Goal: Task Accomplishment & Management: Use online tool/utility

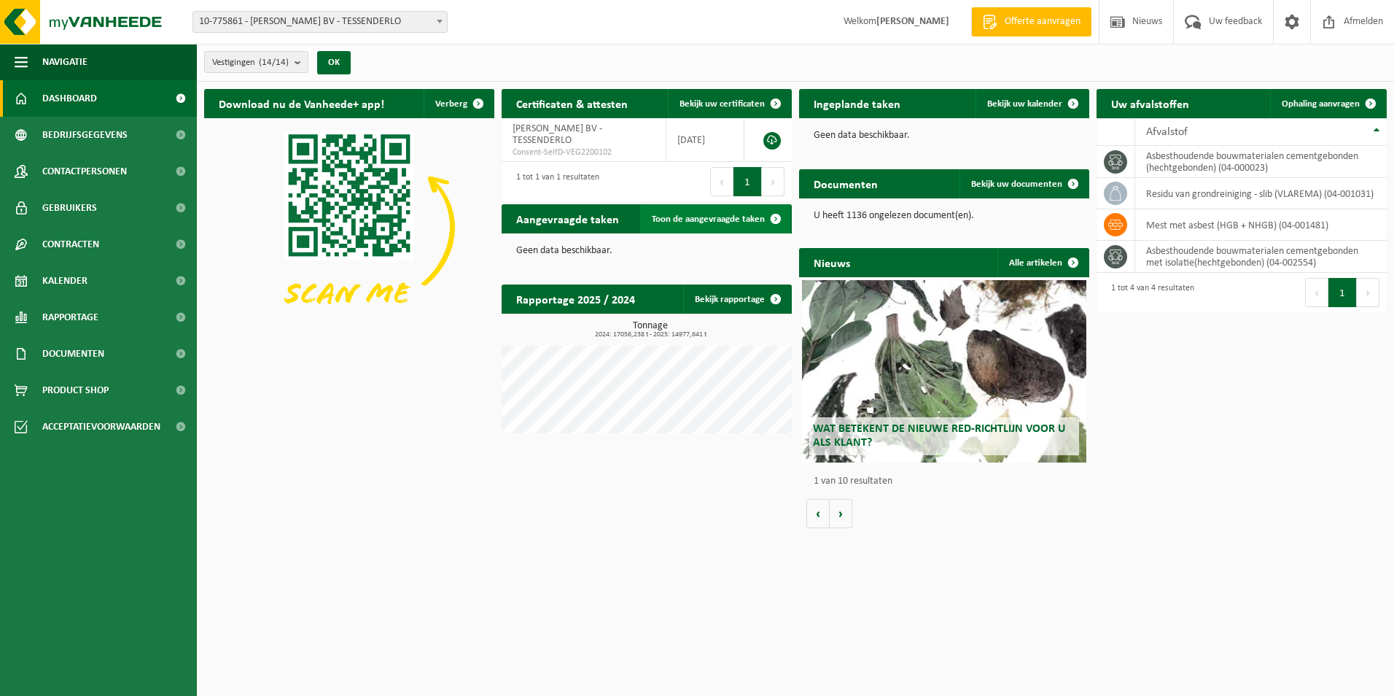
click at [710, 212] on link "Toon de aangevraagde taken" at bounding box center [715, 218] width 150 height 29
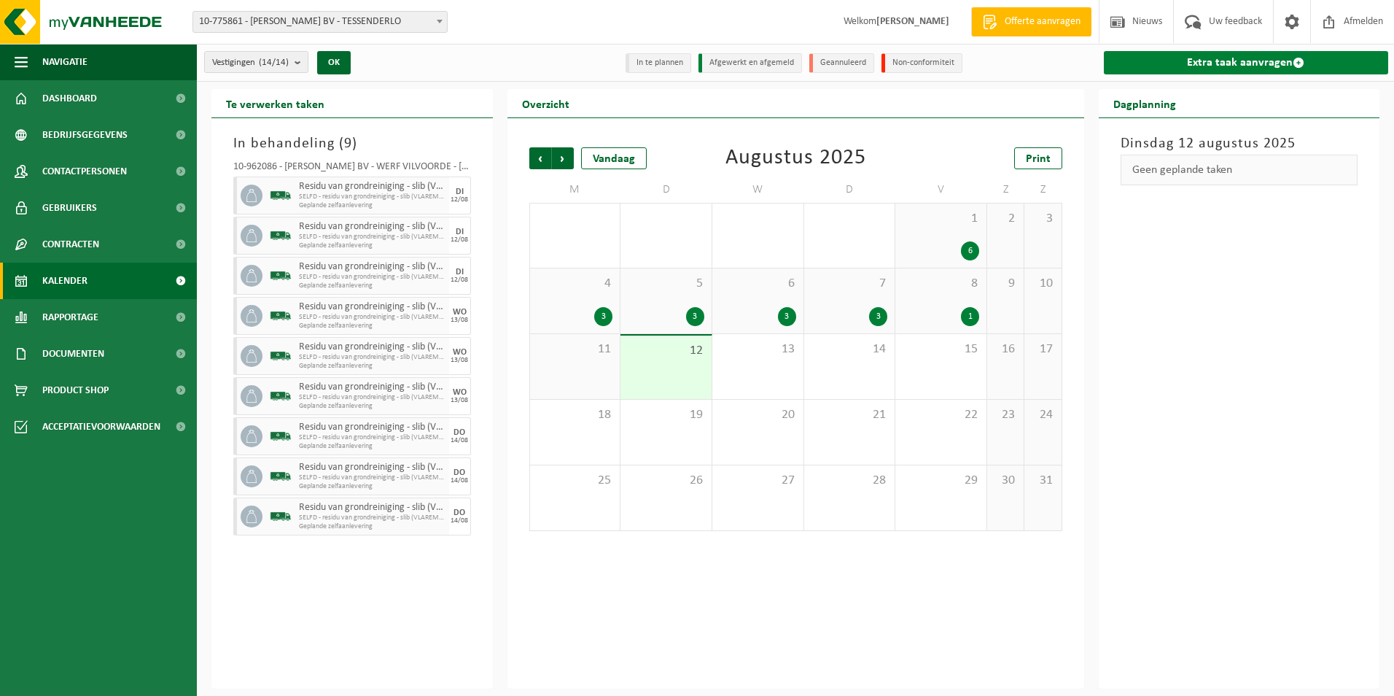
click at [1186, 58] on link "Extra taak aanvragen" at bounding box center [1246, 62] width 285 height 23
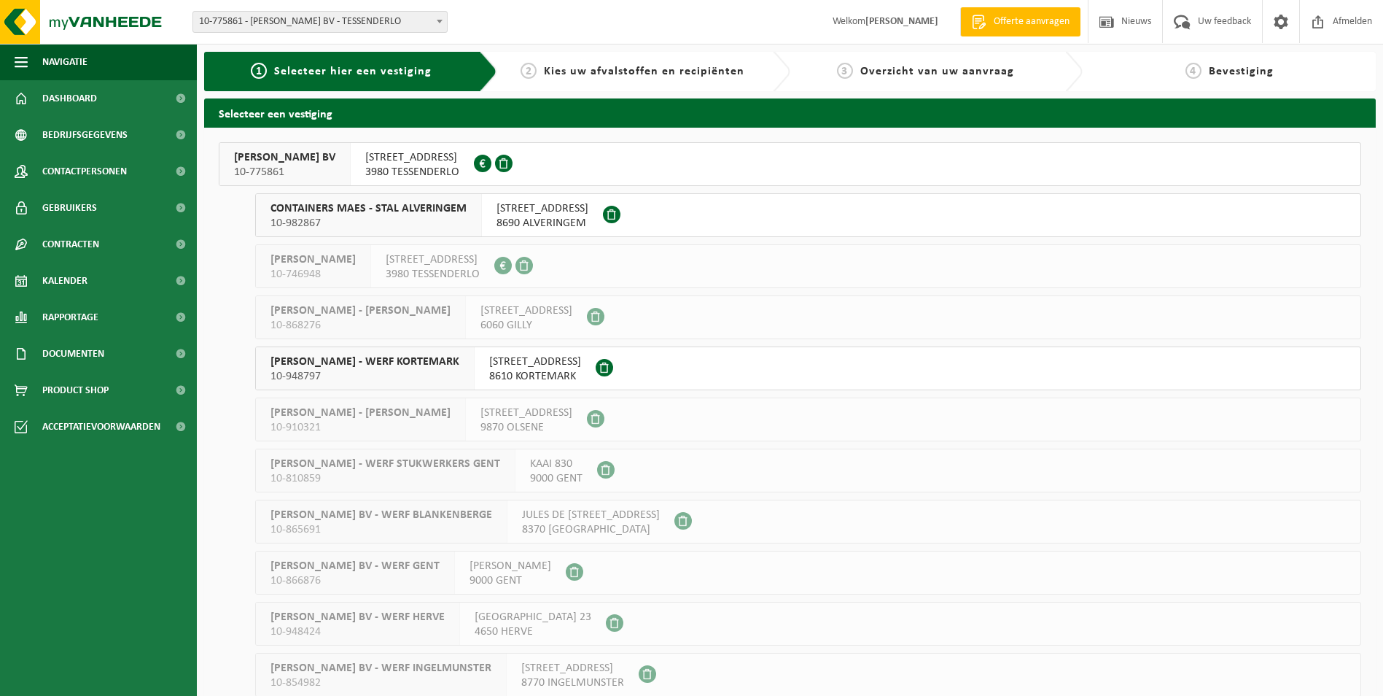
click at [298, 156] on span "YVES MAES BV" at bounding box center [284, 157] width 101 height 15
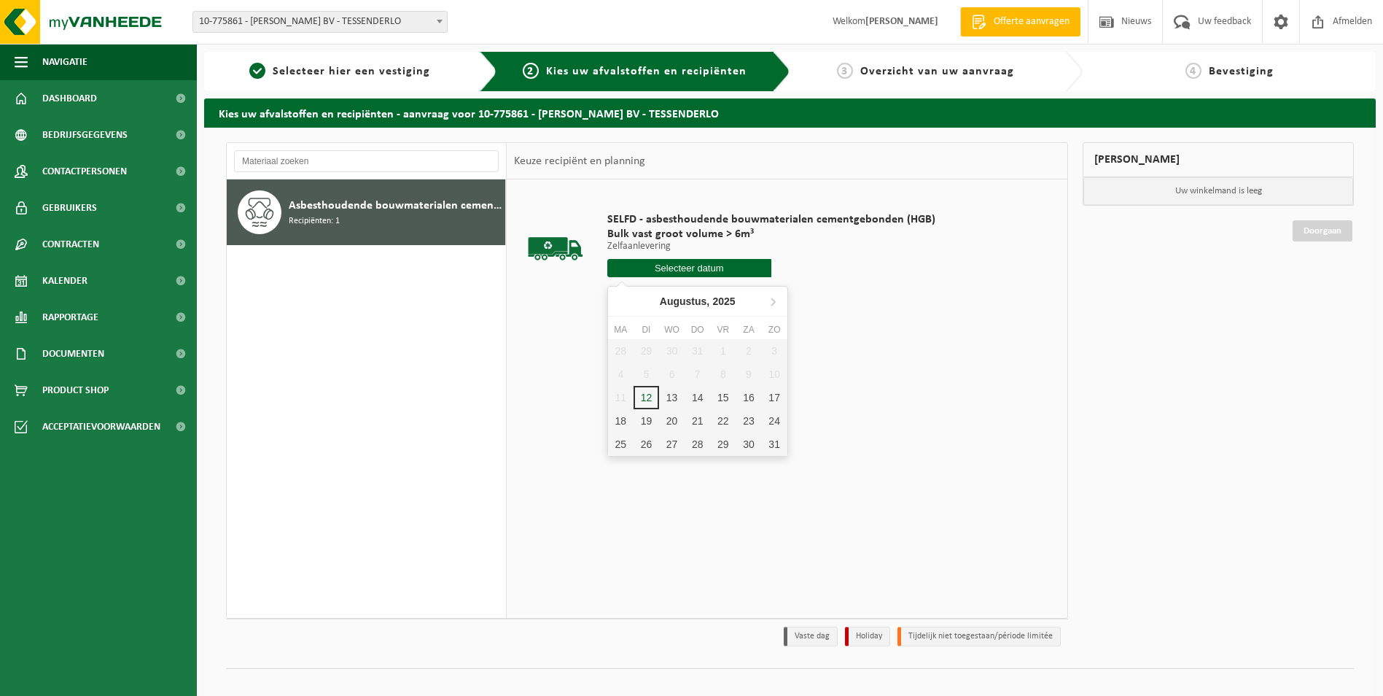
click at [709, 269] on input "text" at bounding box center [689, 268] width 164 height 18
click at [675, 400] on div "13" at bounding box center [672, 397] width 26 height 23
type input "Van 2025-08-13"
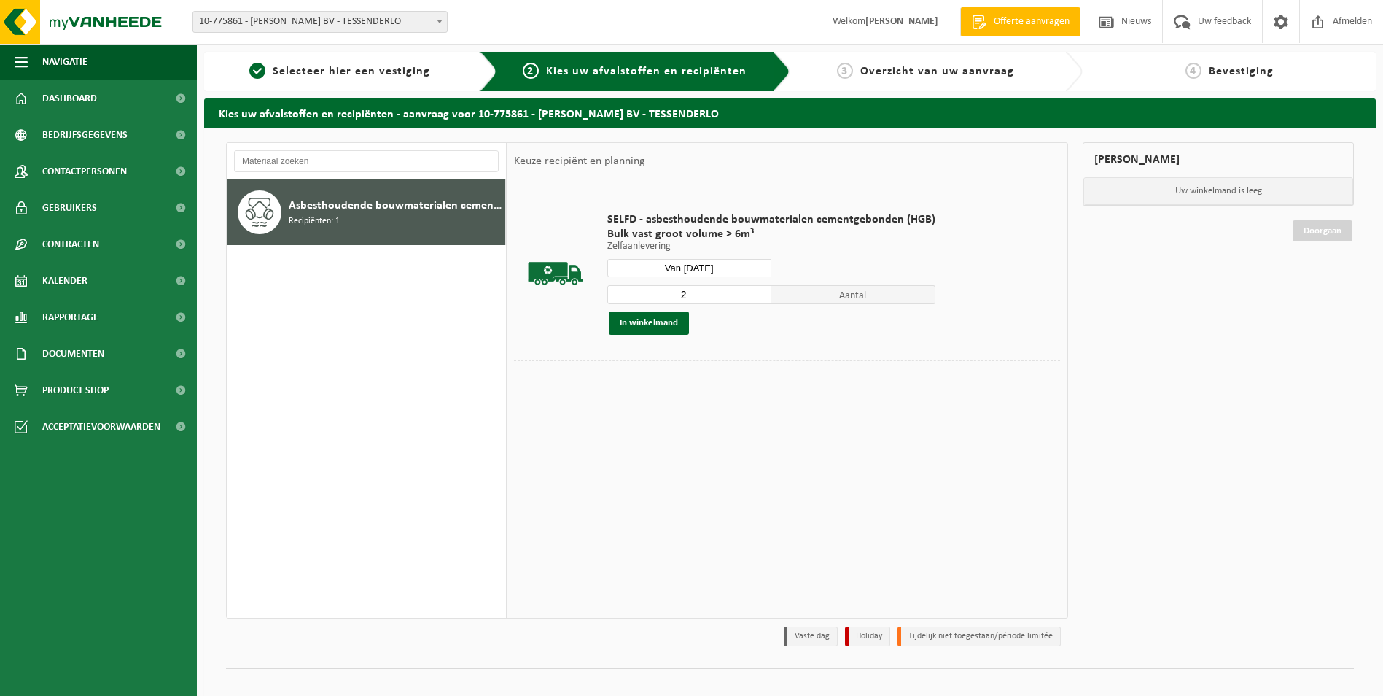
type input "2"
click at [756, 290] on input "2" at bounding box center [689, 294] width 164 height 19
click at [647, 321] on button "In winkelmand" at bounding box center [649, 322] width 80 height 23
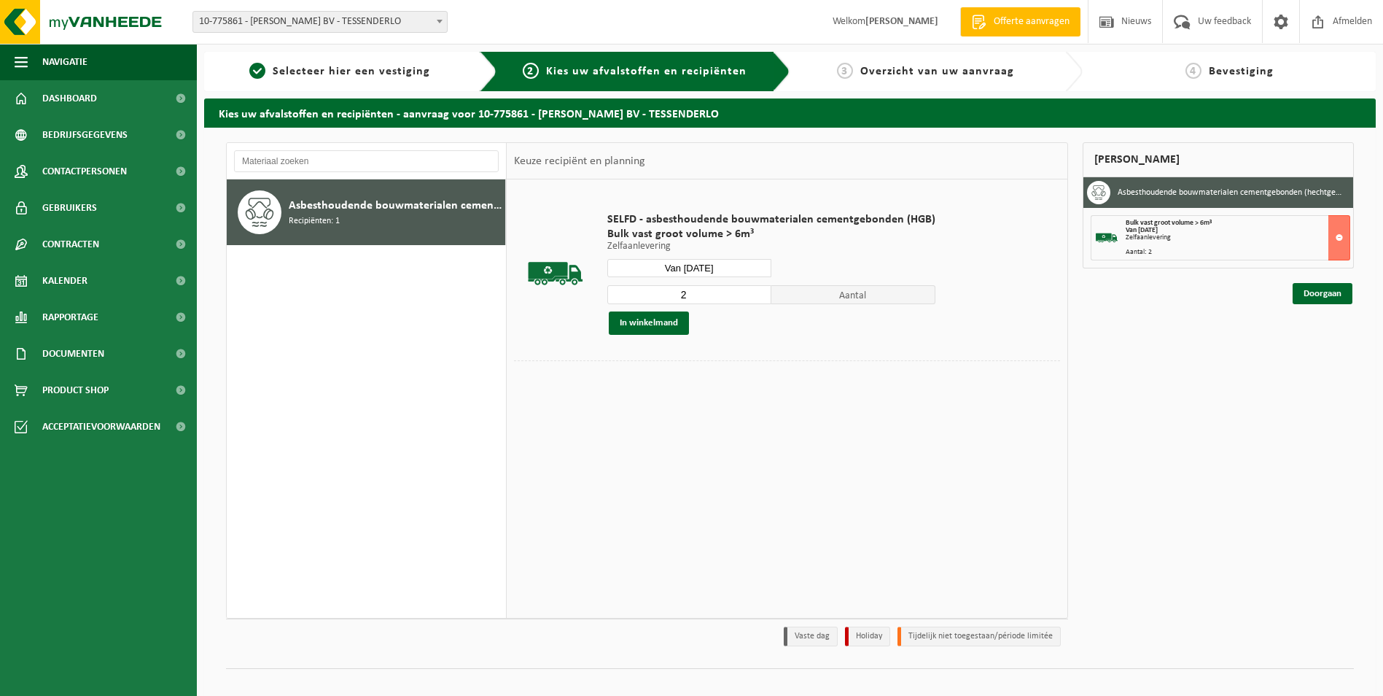
click at [712, 268] on input "Van 2025-08-13" at bounding box center [689, 268] width 164 height 18
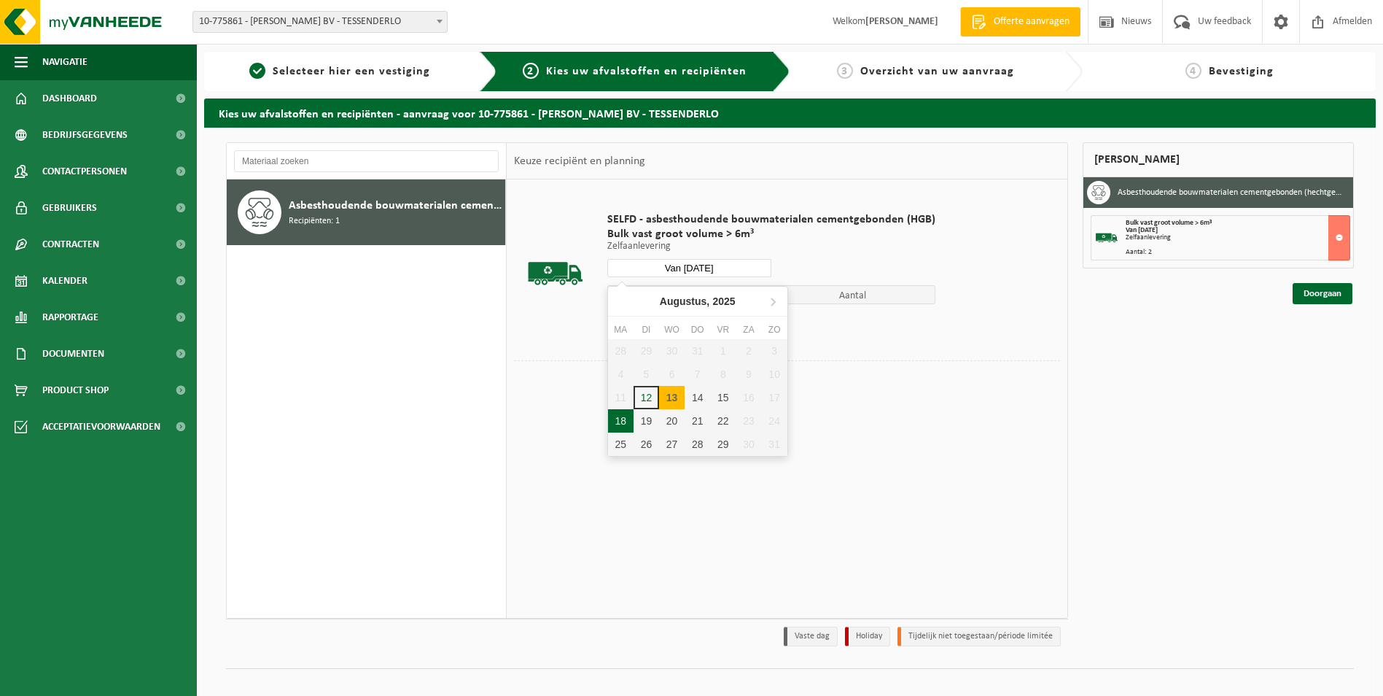
click at [615, 423] on div "18" at bounding box center [621, 420] width 26 height 23
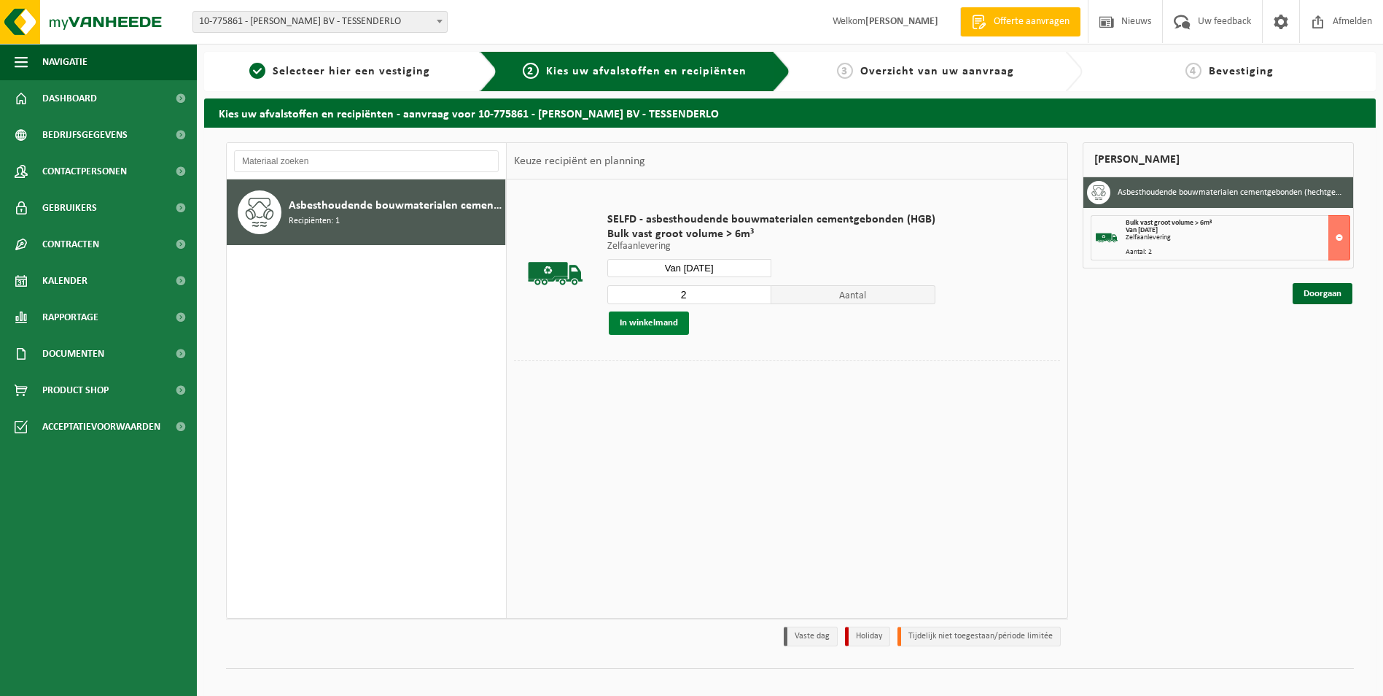
click at [667, 319] on button "In winkelmand" at bounding box center [649, 322] width 80 height 23
click at [714, 268] on input "Van 2025-08-18" at bounding box center [689, 268] width 164 height 18
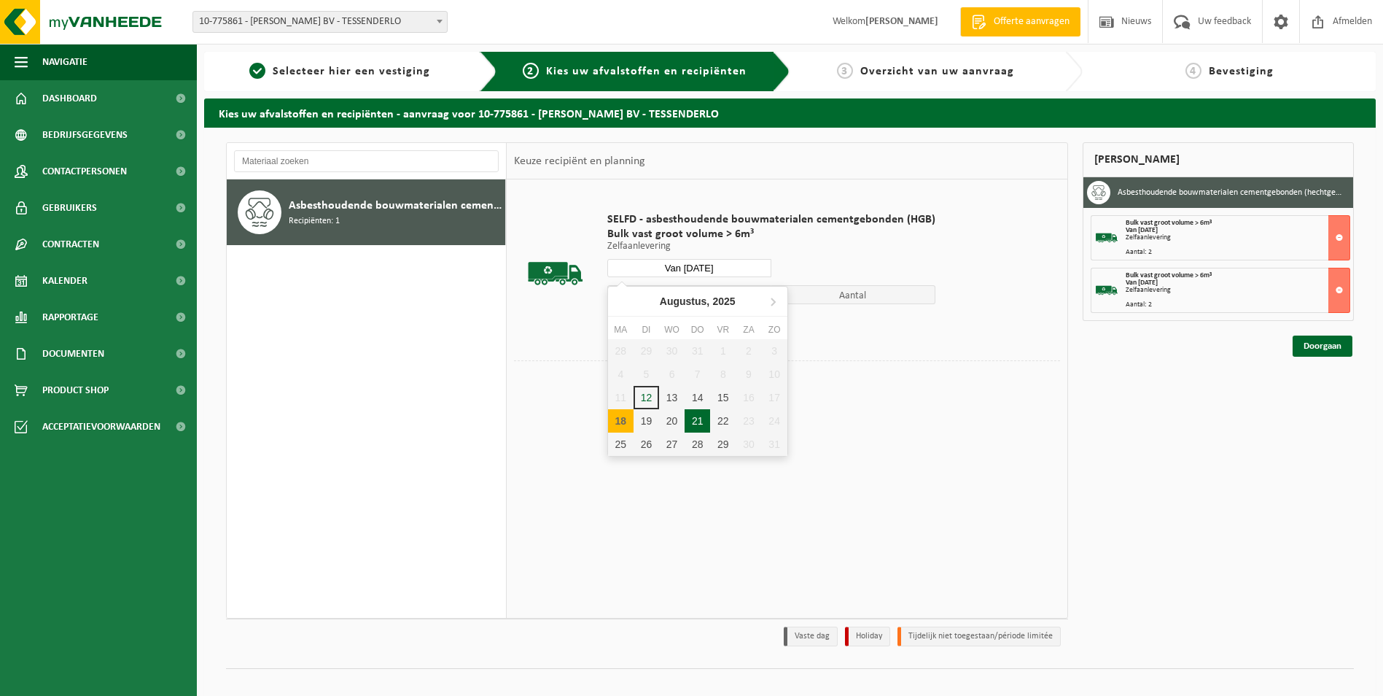
click at [692, 419] on div "21" at bounding box center [698, 420] width 26 height 23
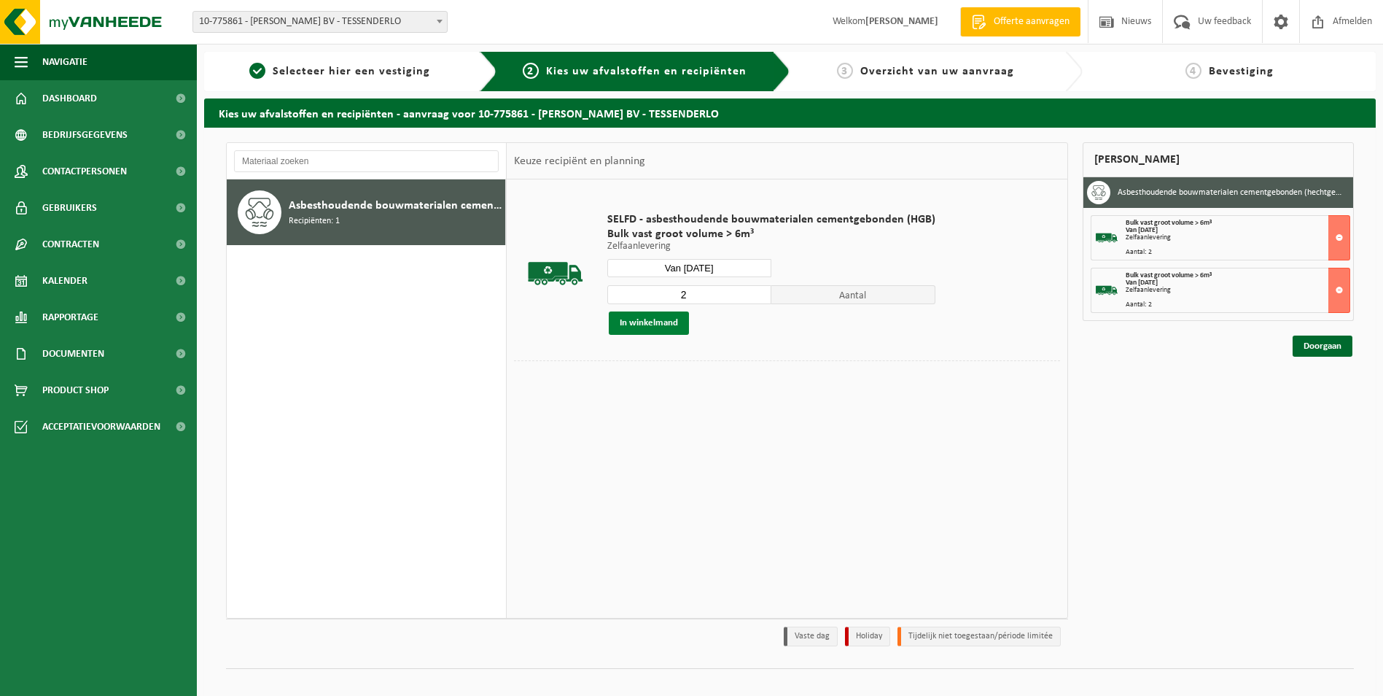
click at [659, 319] on button "In winkelmand" at bounding box center [649, 322] width 80 height 23
click at [689, 267] on input "Van 2025-08-21" at bounding box center [689, 268] width 164 height 18
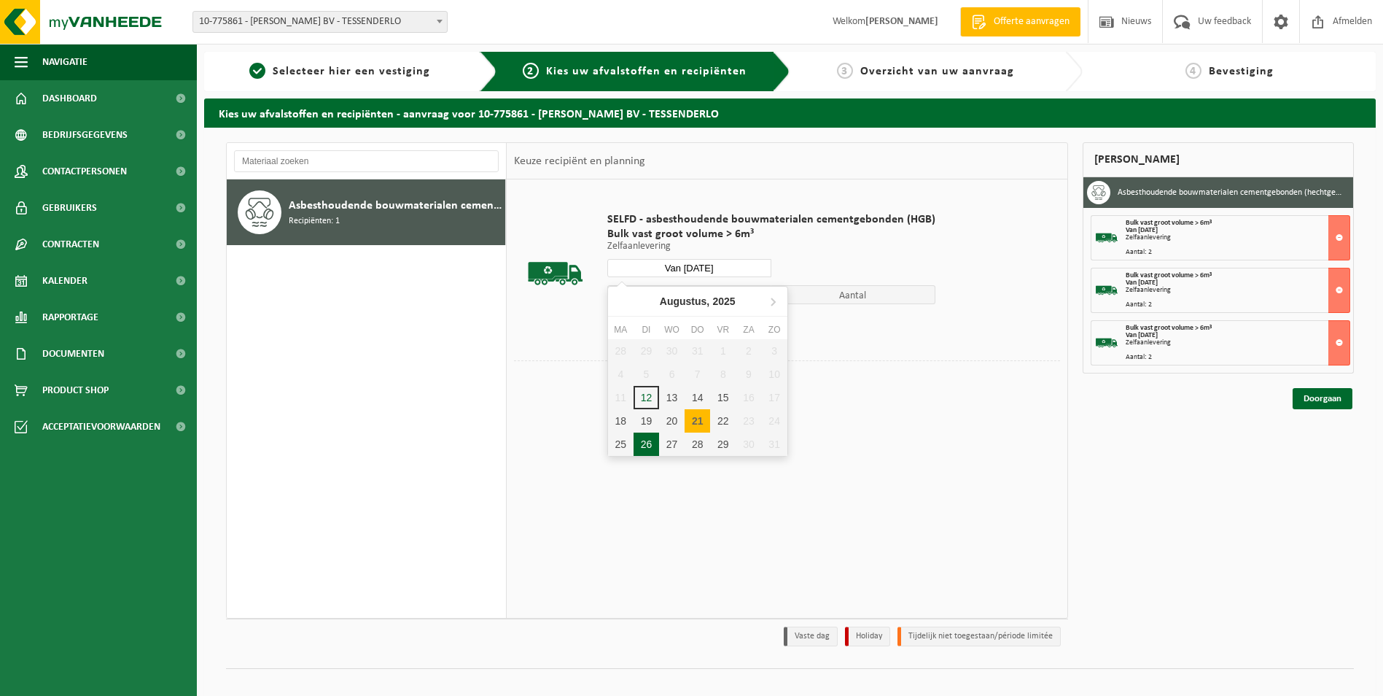
click at [645, 446] on div "26" at bounding box center [647, 443] width 26 height 23
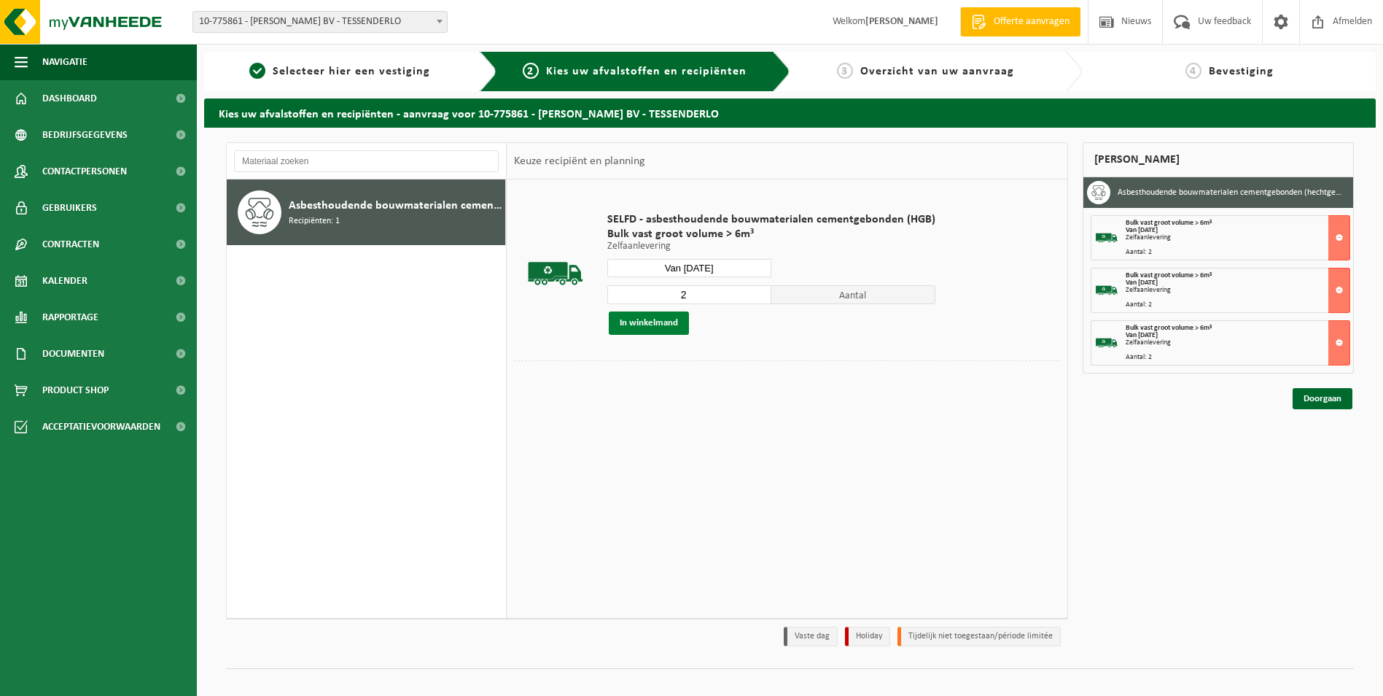
click at [652, 323] on button "In winkelmand" at bounding box center [649, 322] width 80 height 23
click at [740, 268] on input "Van 2025-08-26" at bounding box center [689, 268] width 164 height 18
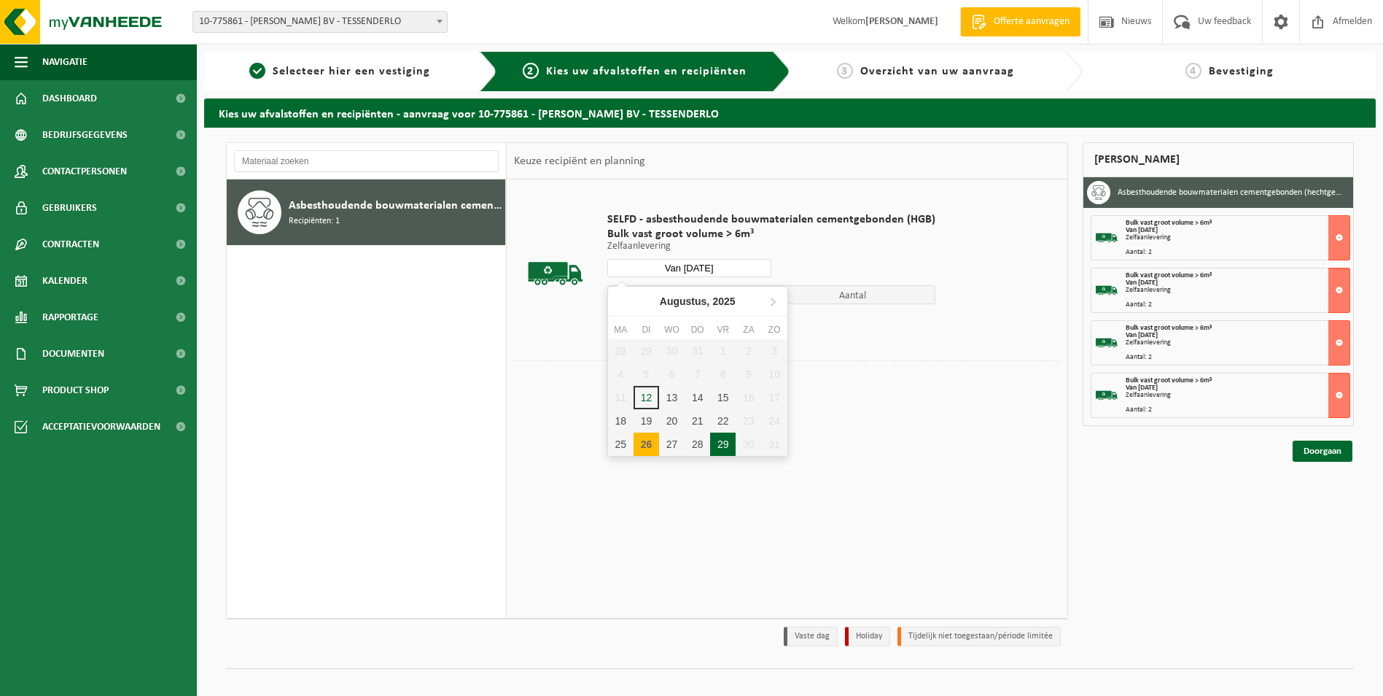
click at [720, 444] on div "29" at bounding box center [723, 443] width 26 height 23
type input "Van 2025-08-29"
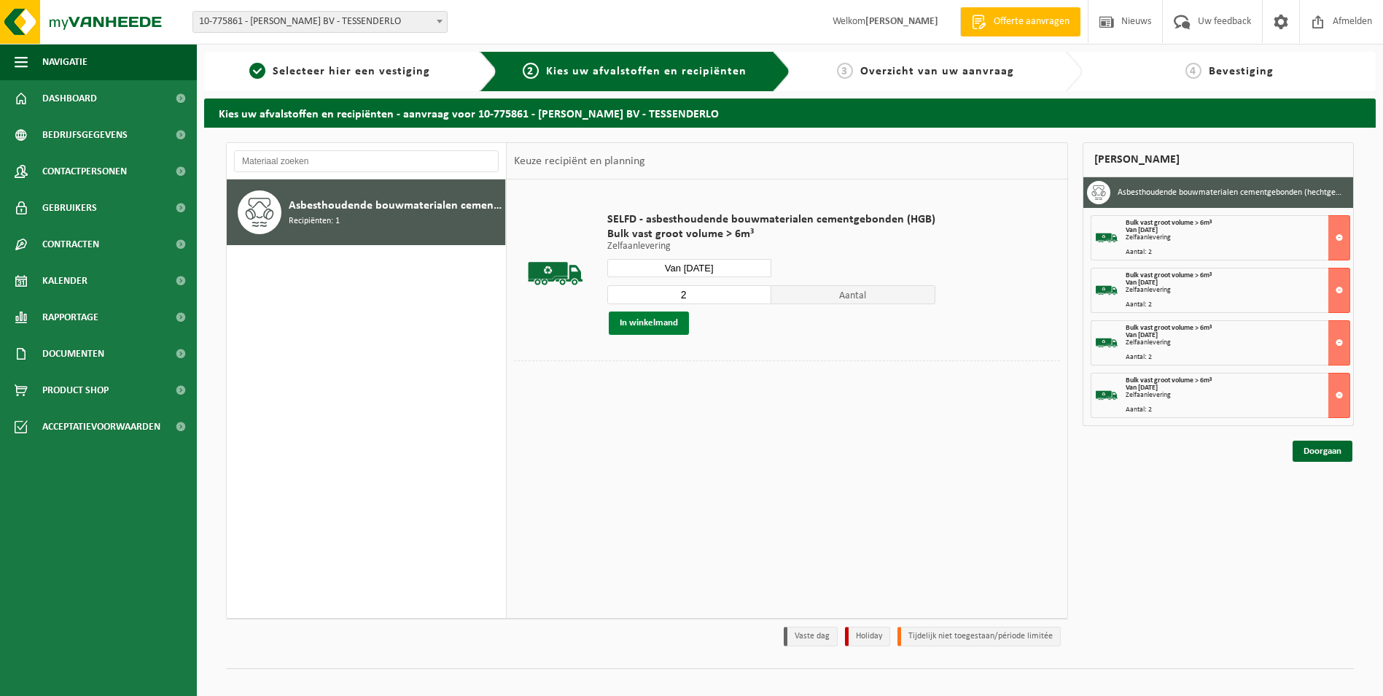
click at [656, 320] on button "In winkelmand" at bounding box center [649, 322] width 80 height 23
click at [1321, 503] on link "Doorgaan" at bounding box center [1323, 503] width 60 height 21
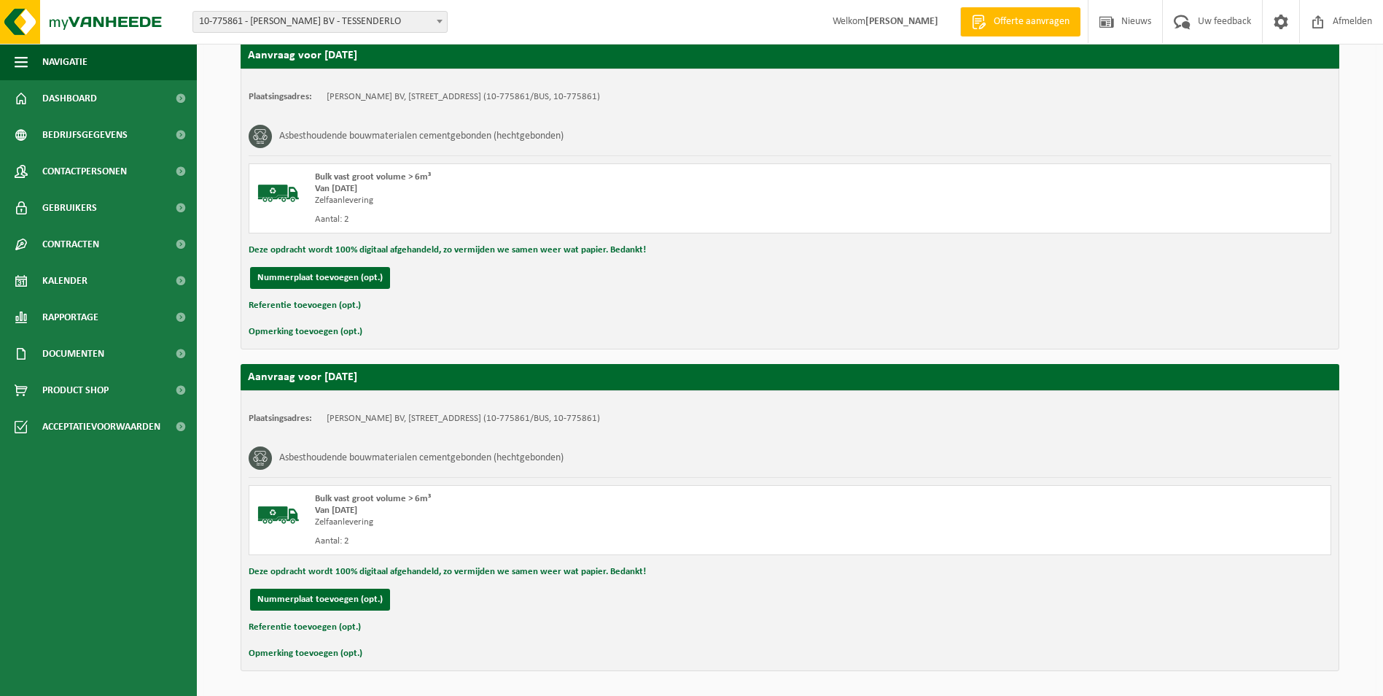
scroll to position [1283, 0]
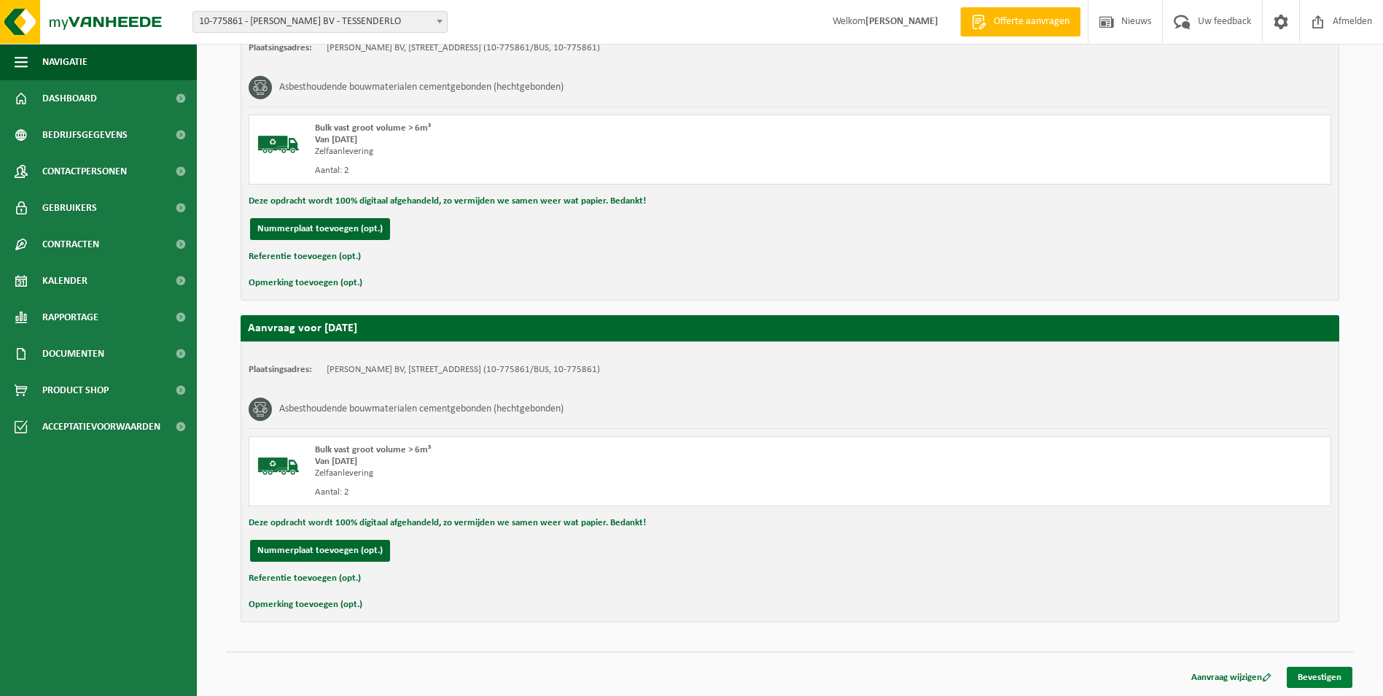
click at [1313, 680] on link "Bevestigen" at bounding box center [1320, 677] width 66 height 21
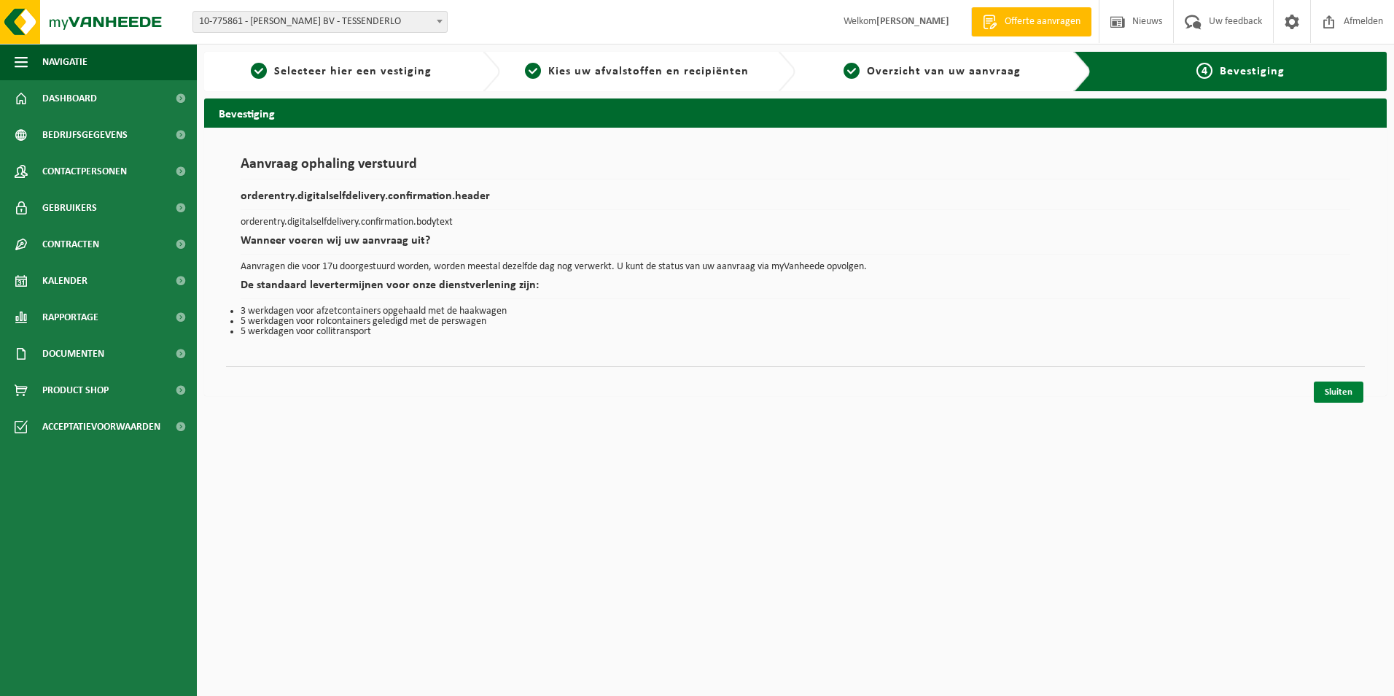
click at [1343, 391] on link "Sluiten" at bounding box center [1339, 391] width 50 height 21
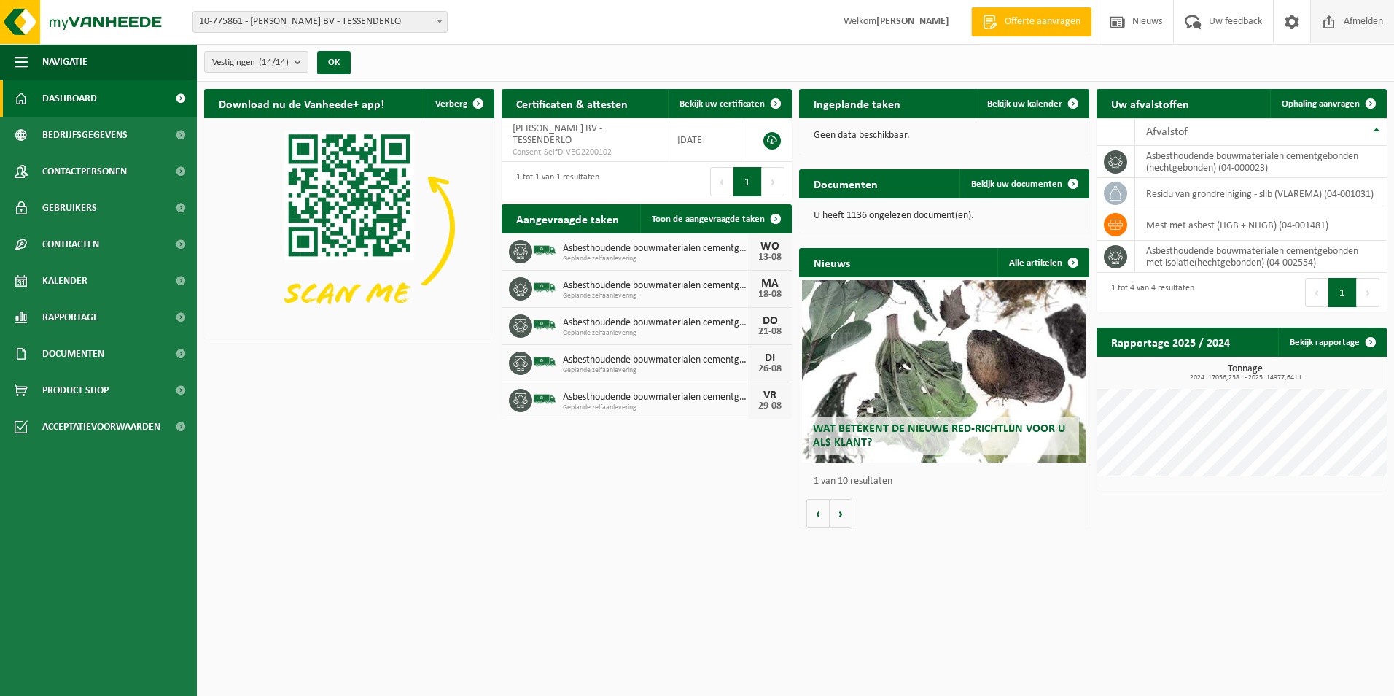
click at [1346, 15] on span "Afmelden" at bounding box center [1363, 21] width 47 height 43
